Goal: Task Accomplishment & Management: Use online tool/utility

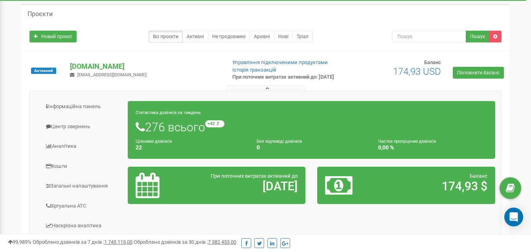
scroll to position [37, 0]
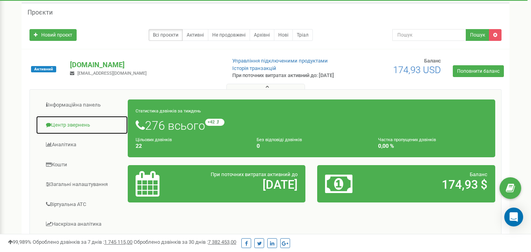
click at [86, 126] on link "Центр звернень" at bounding box center [82, 124] width 92 height 19
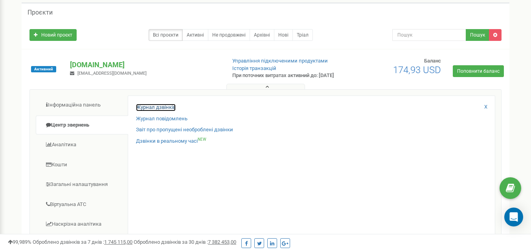
click at [165, 111] on link "Журнал дзвінків" at bounding box center [156, 107] width 40 height 7
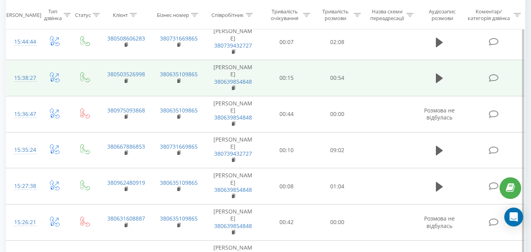
scroll to position [256, 0]
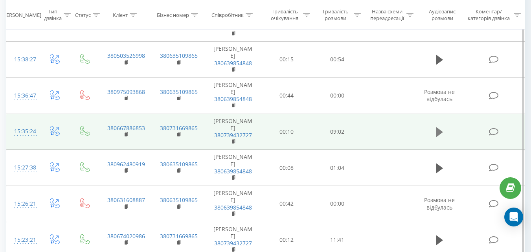
click at [439, 135] on icon at bounding box center [439, 131] width 7 height 11
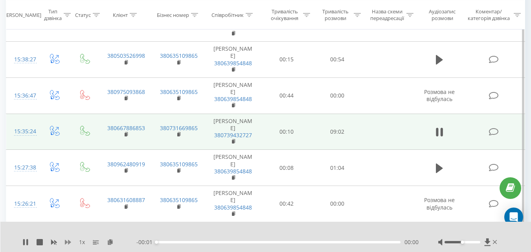
click at [66, 244] on icon at bounding box center [68, 242] width 6 height 5
click at [66, 241] on icon at bounding box center [68, 242] width 6 height 5
drag, startPoint x: 471, startPoint y: 242, endPoint x: 480, endPoint y: 243, distance: 9.9
click at [480, 243] on div at bounding box center [462, 242] width 36 height 2
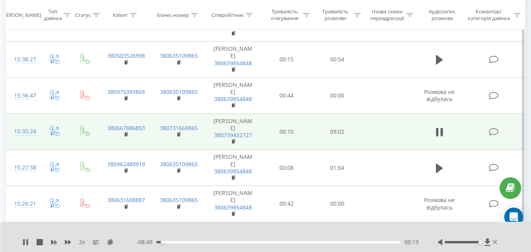
click at [368, 231] on div at bounding box center [260, 231] width 381 height 9
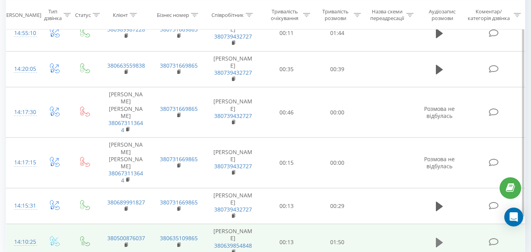
scroll to position [855, 0]
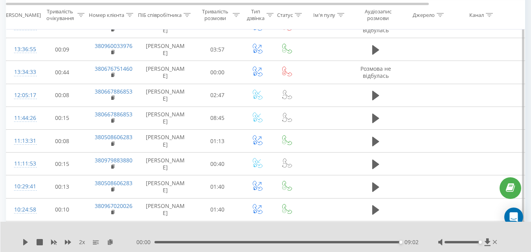
scroll to position [320, 0]
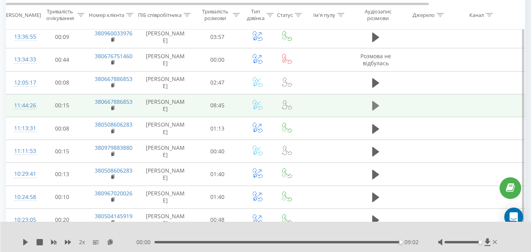
click at [371, 104] on button at bounding box center [376, 106] width 12 height 12
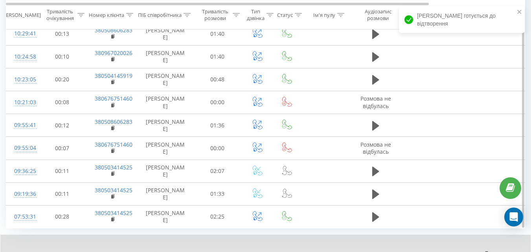
scroll to position [467, 0]
